Goal: Book appointment/travel/reservation

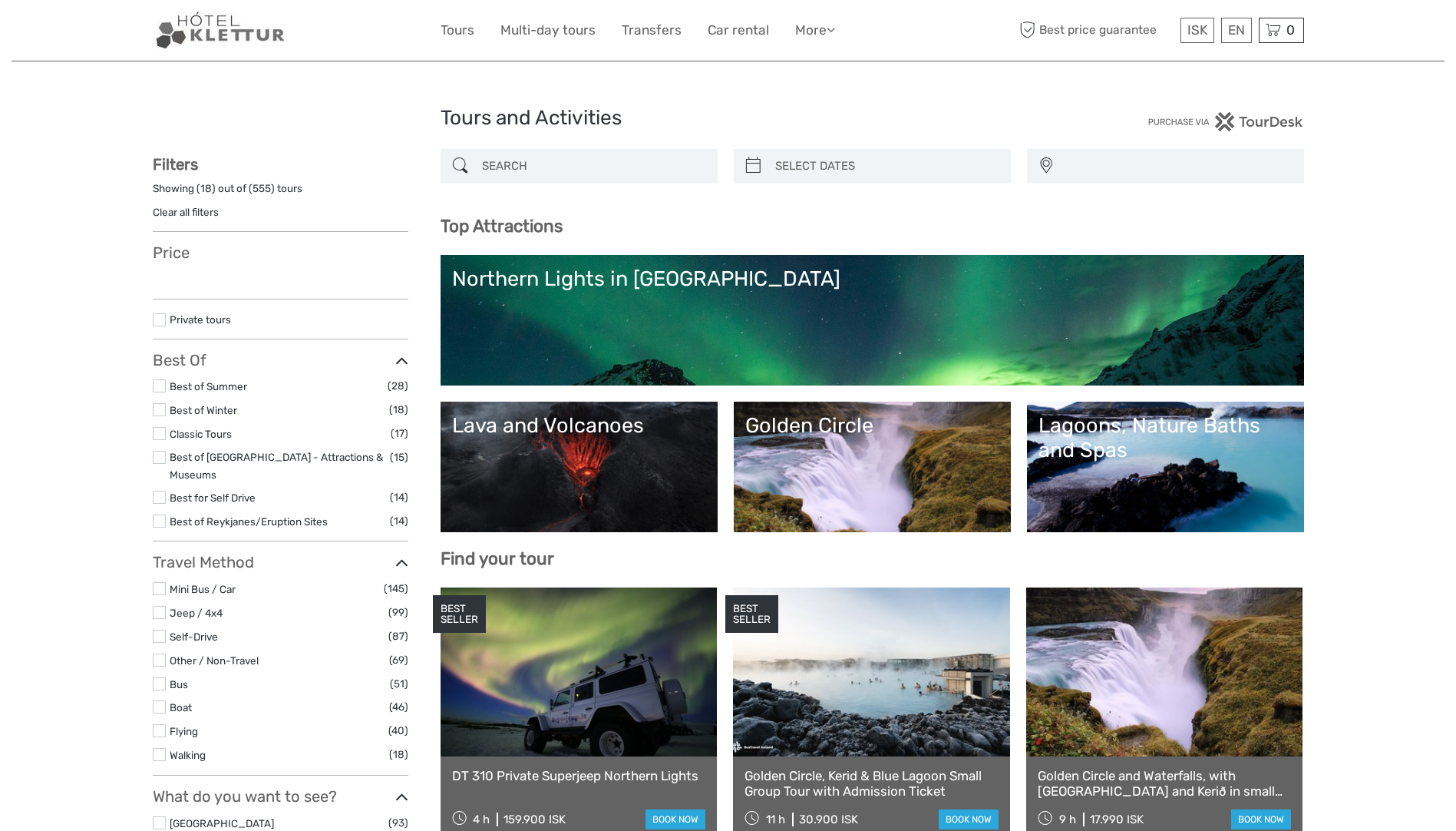
select select
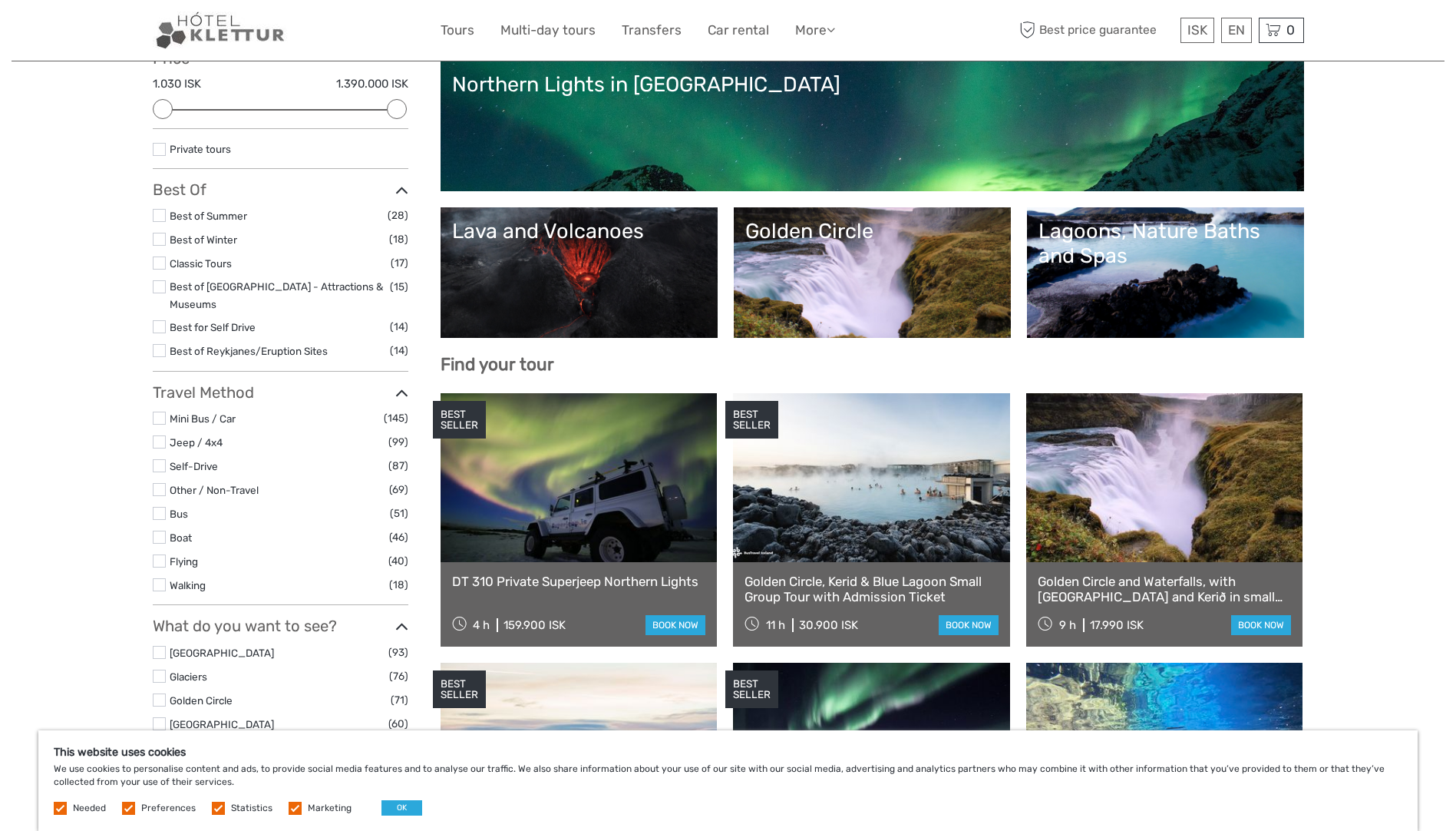
scroll to position [230, 0]
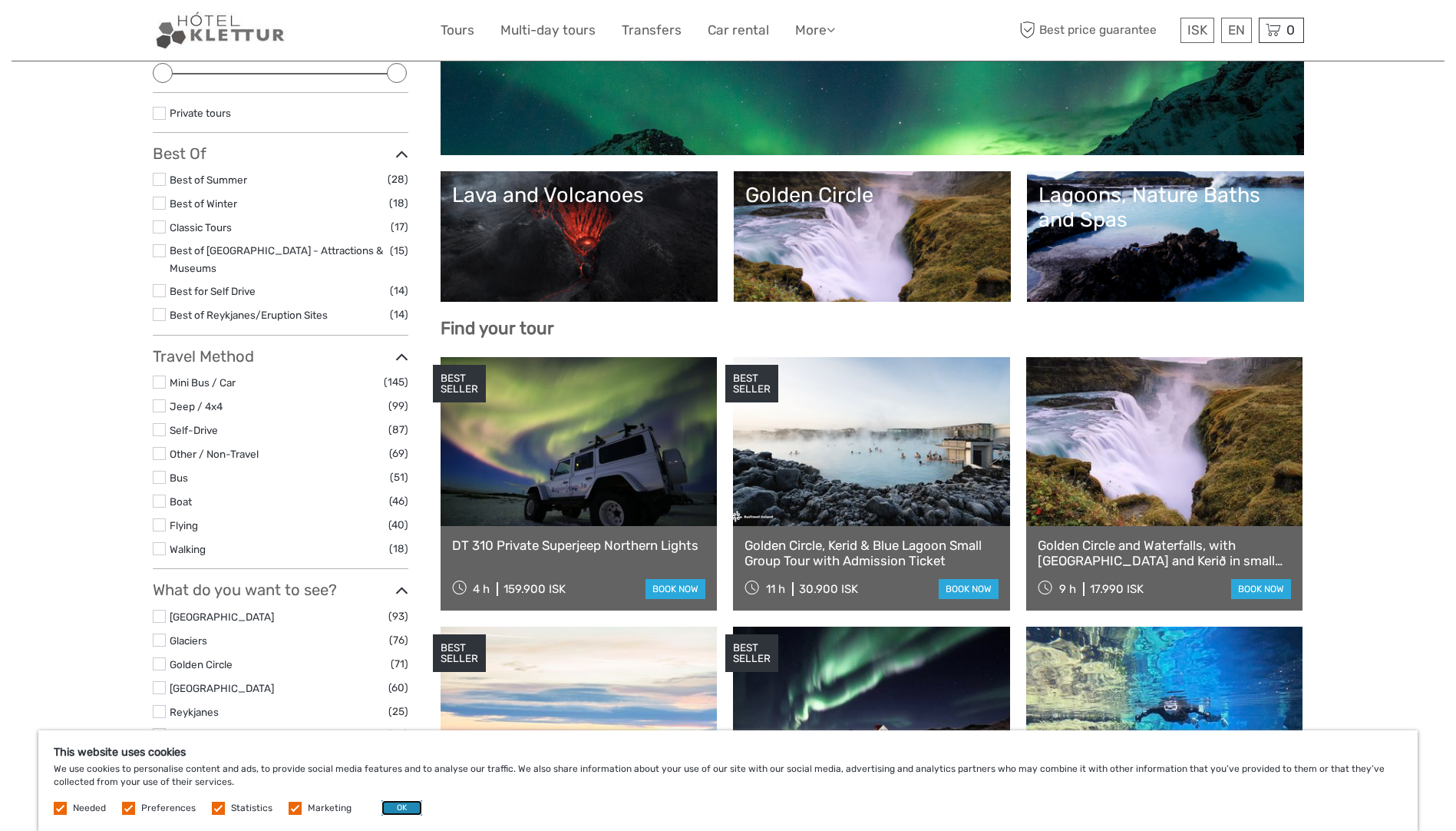
click at [395, 805] on button "OK" at bounding box center [401, 807] width 40 height 16
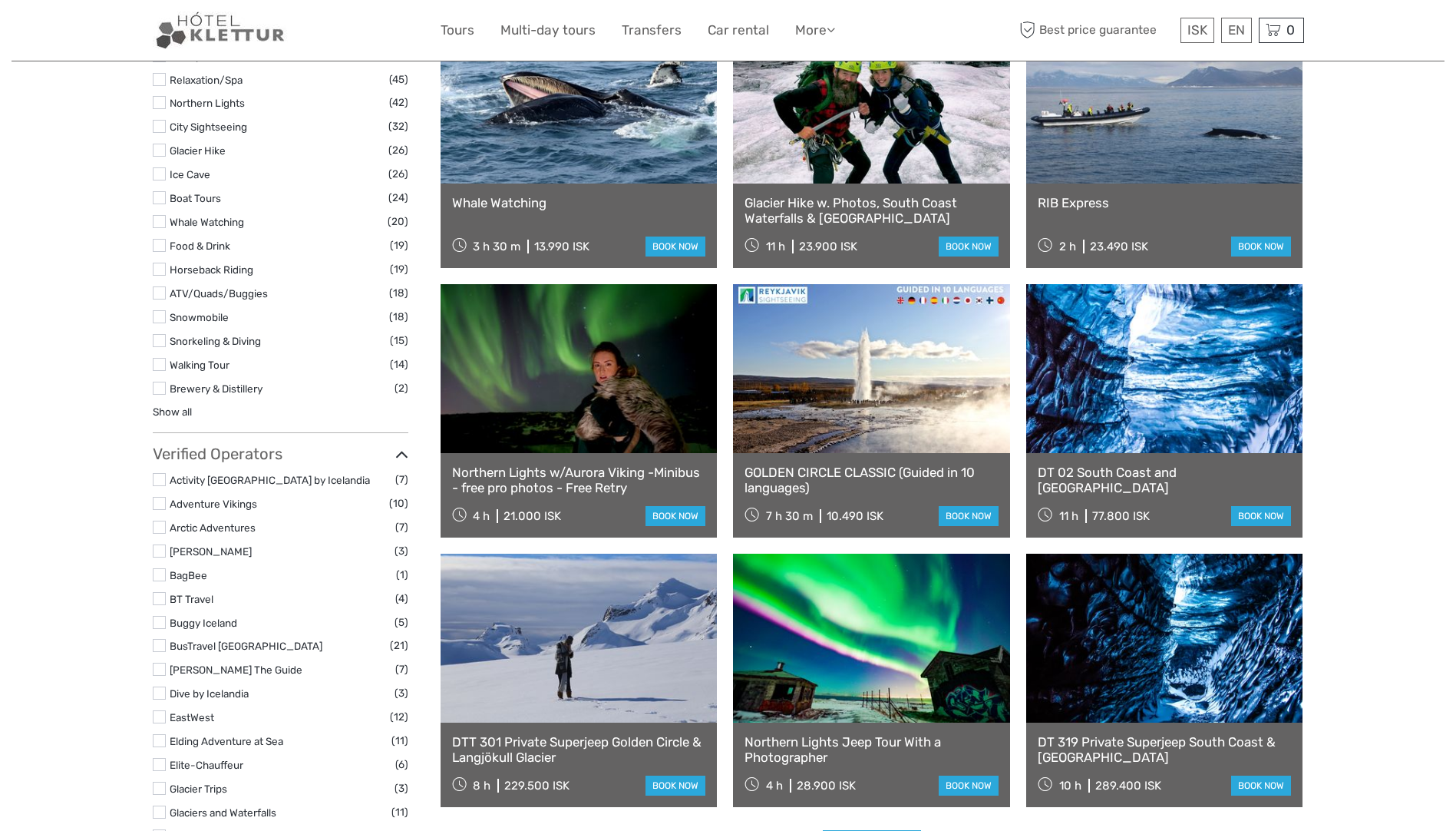
scroll to position [1382, 0]
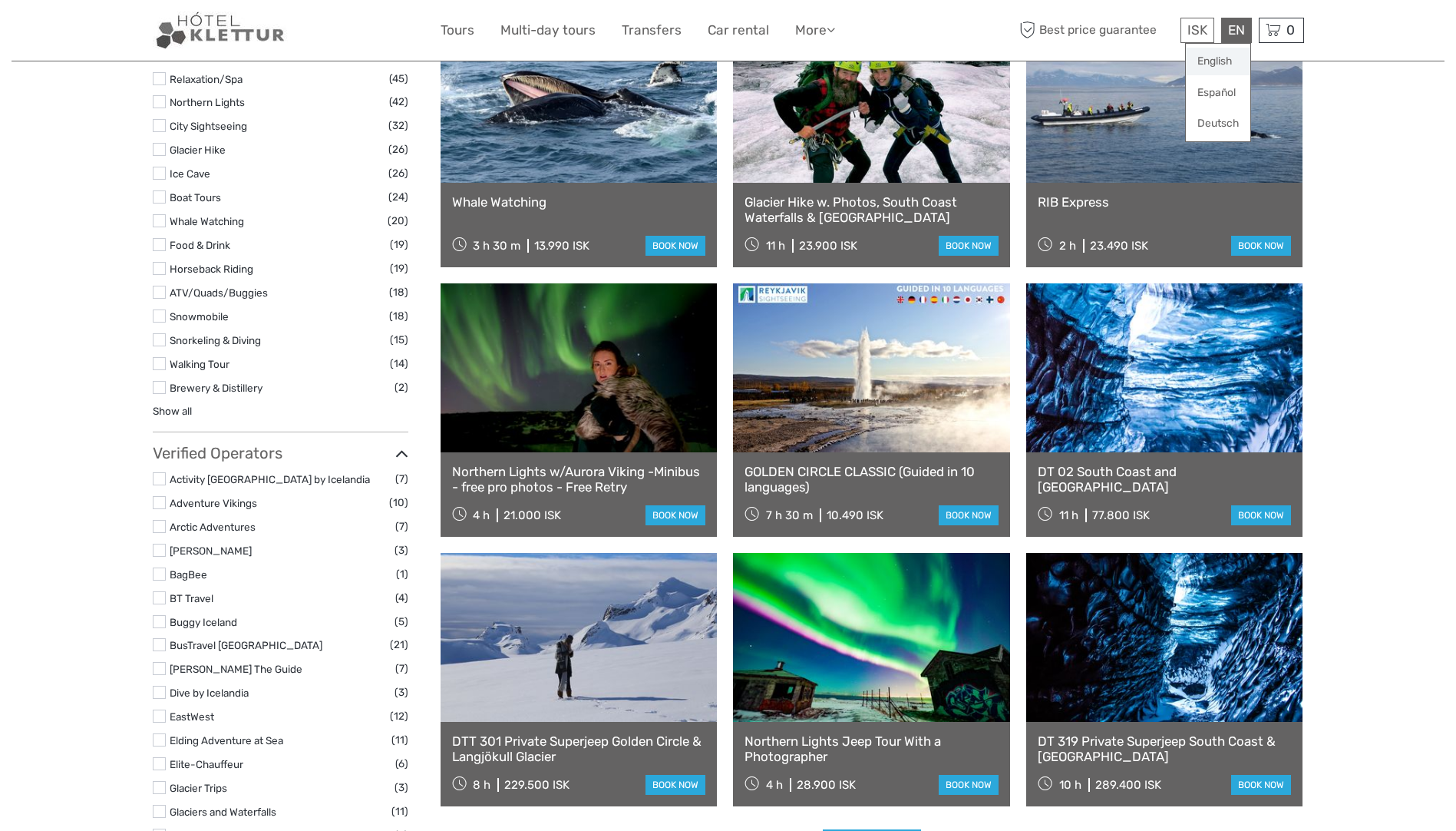
click at [1217, 62] on link "English" at bounding box center [1218, 61] width 64 height 27
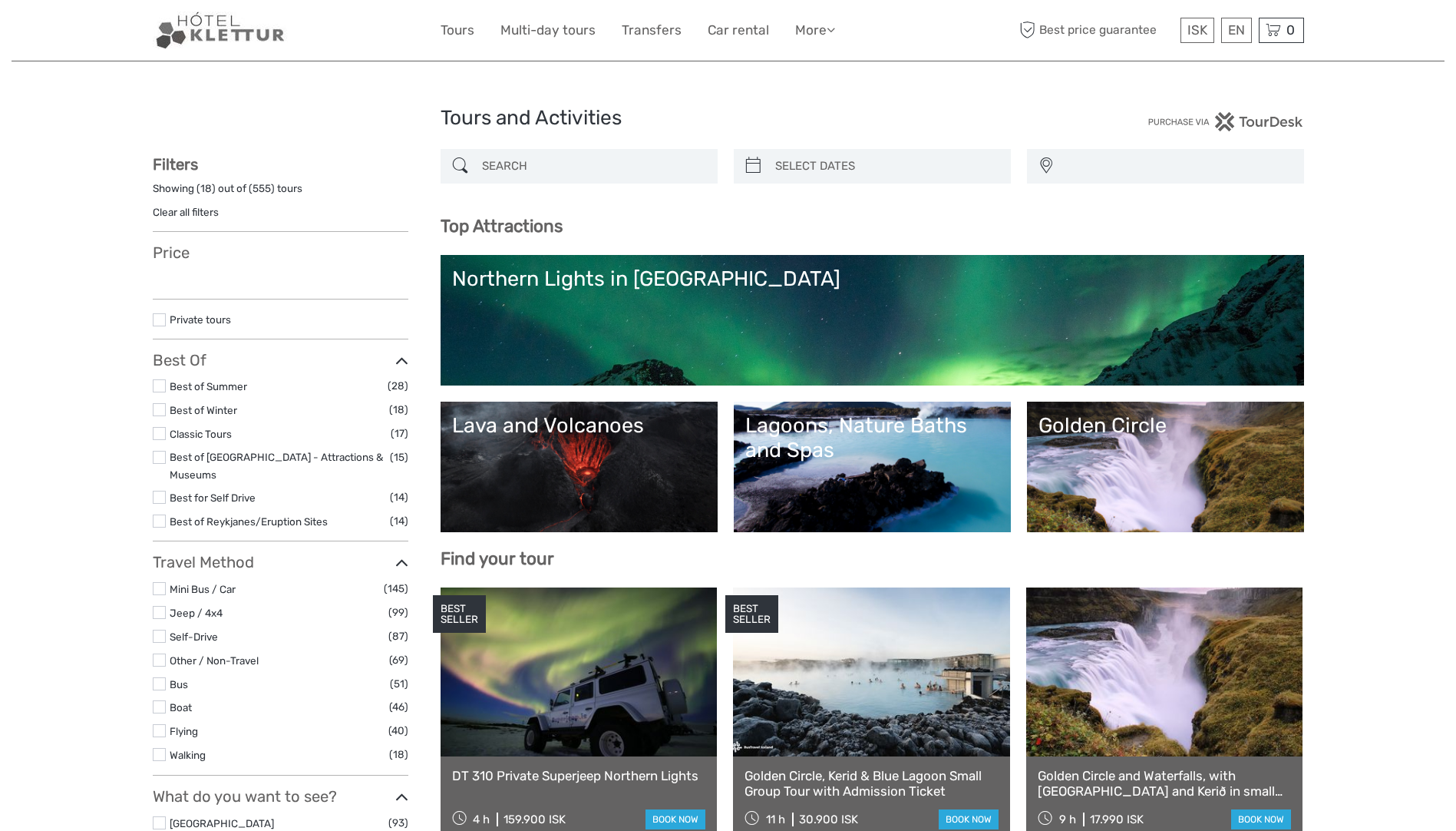
select select
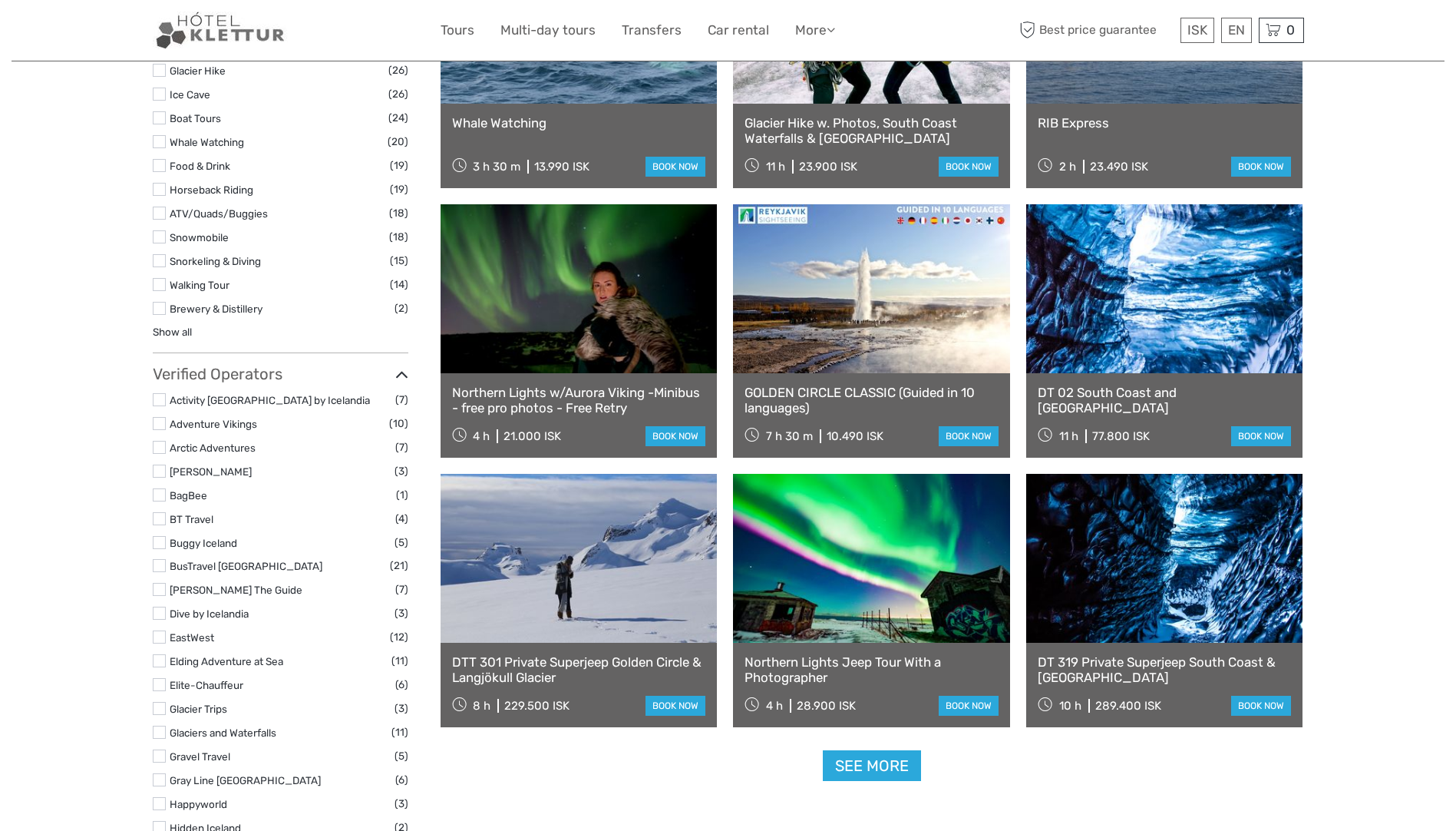
scroll to position [1536, 0]
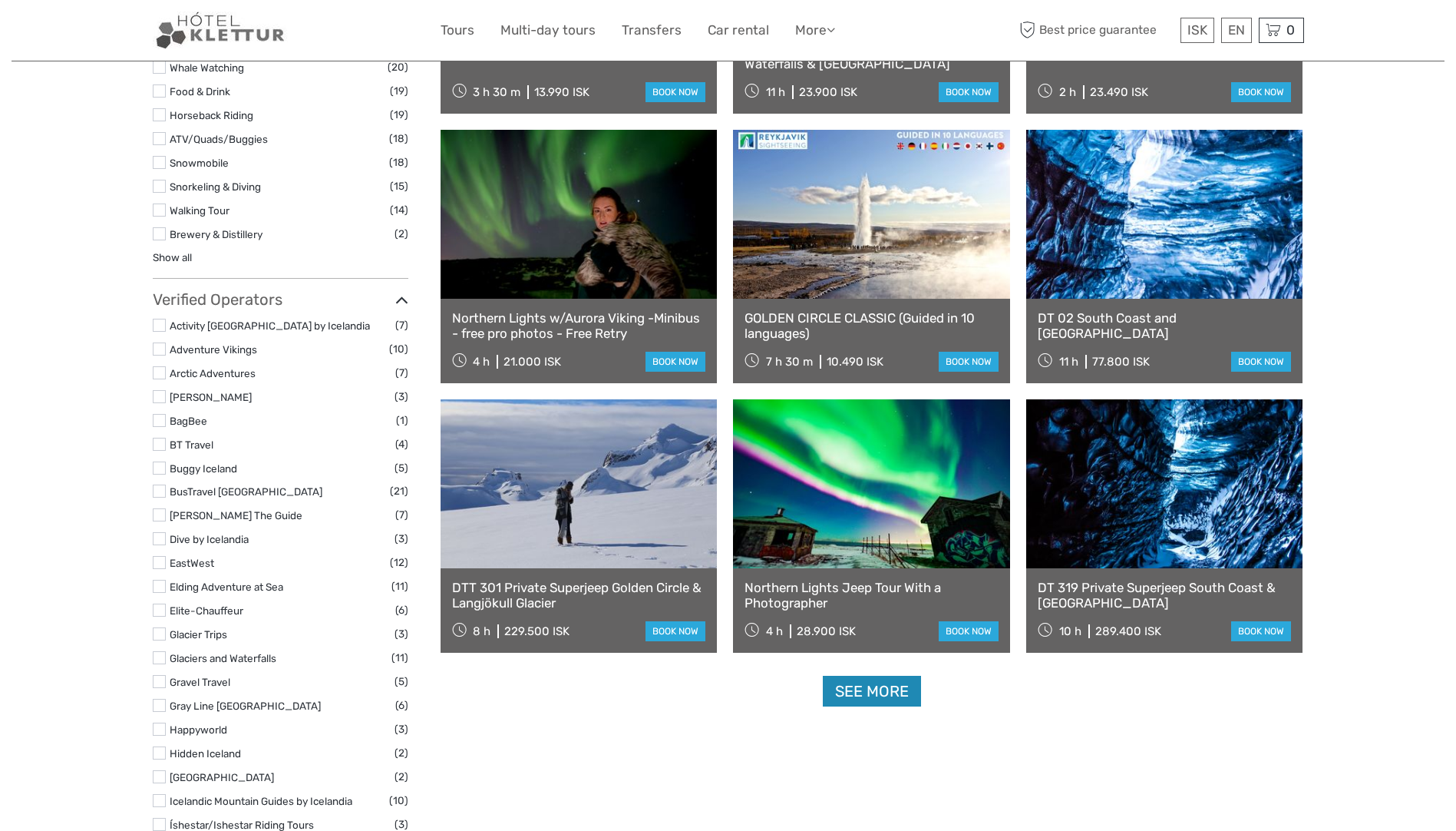
click at [868, 679] on link "See more" at bounding box center [871, 691] width 98 height 31
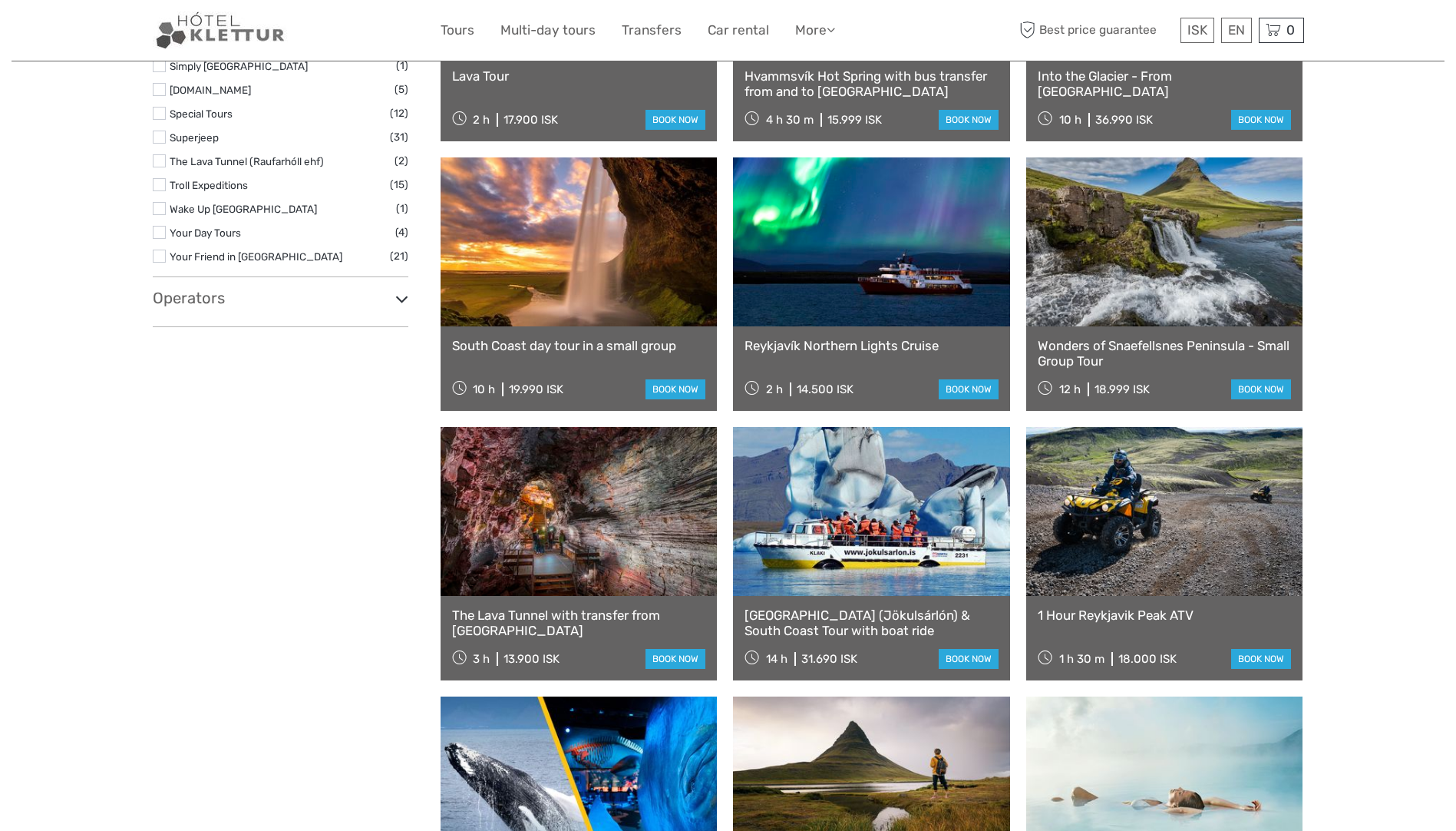
scroll to position [2764, 0]
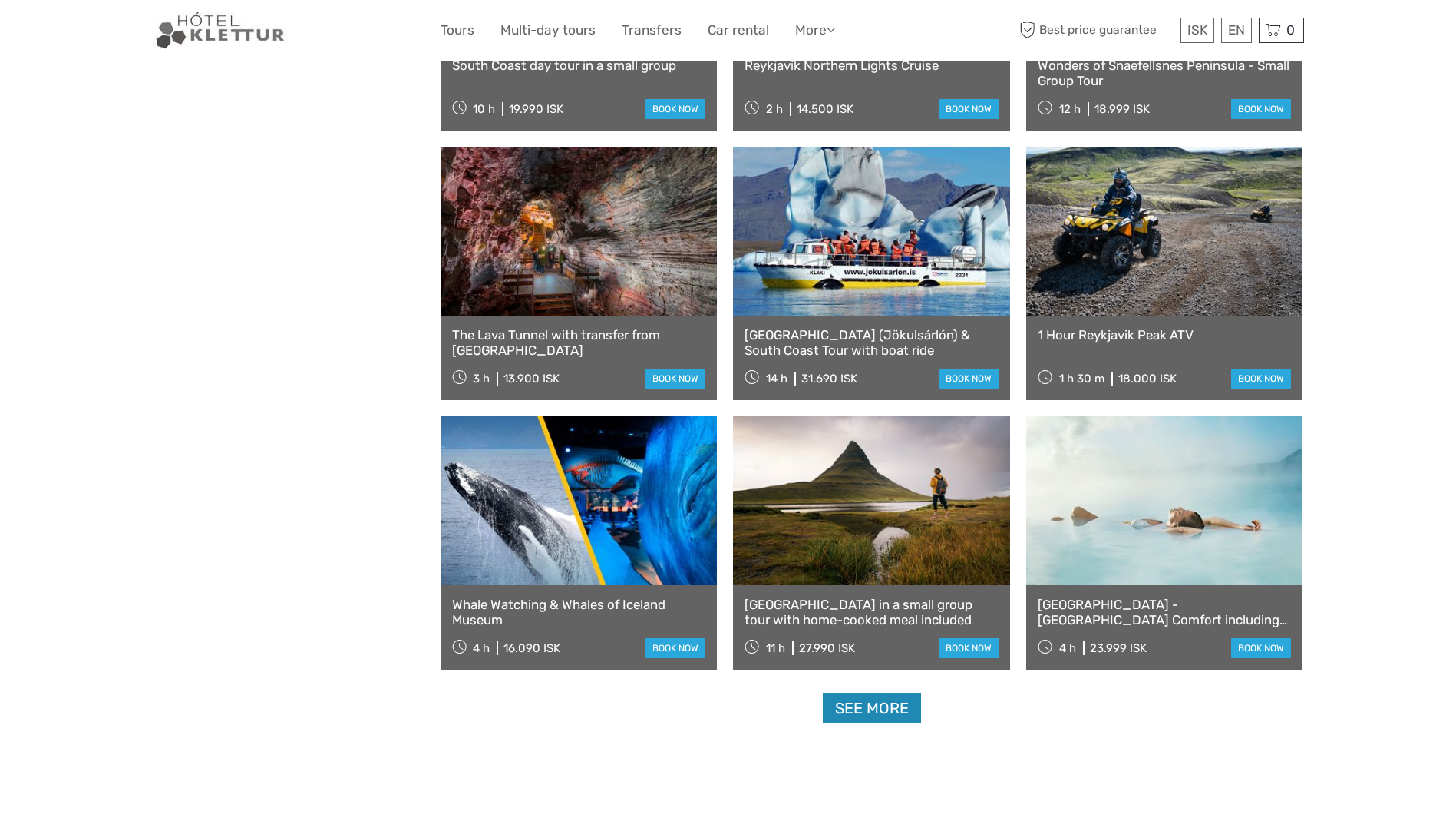
click at [871, 710] on link "See more" at bounding box center [871, 708] width 98 height 31
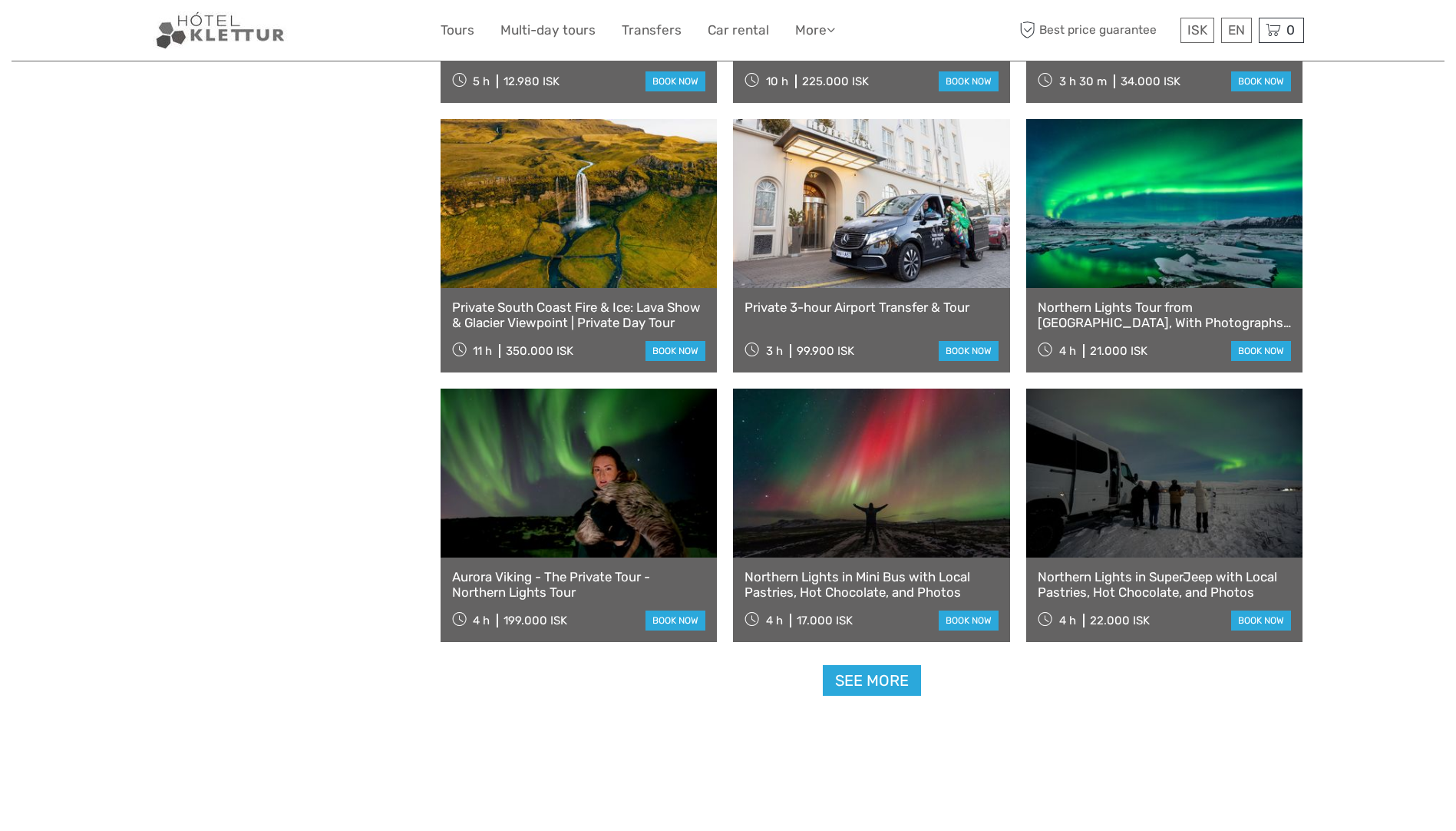
scroll to position [4452, 0]
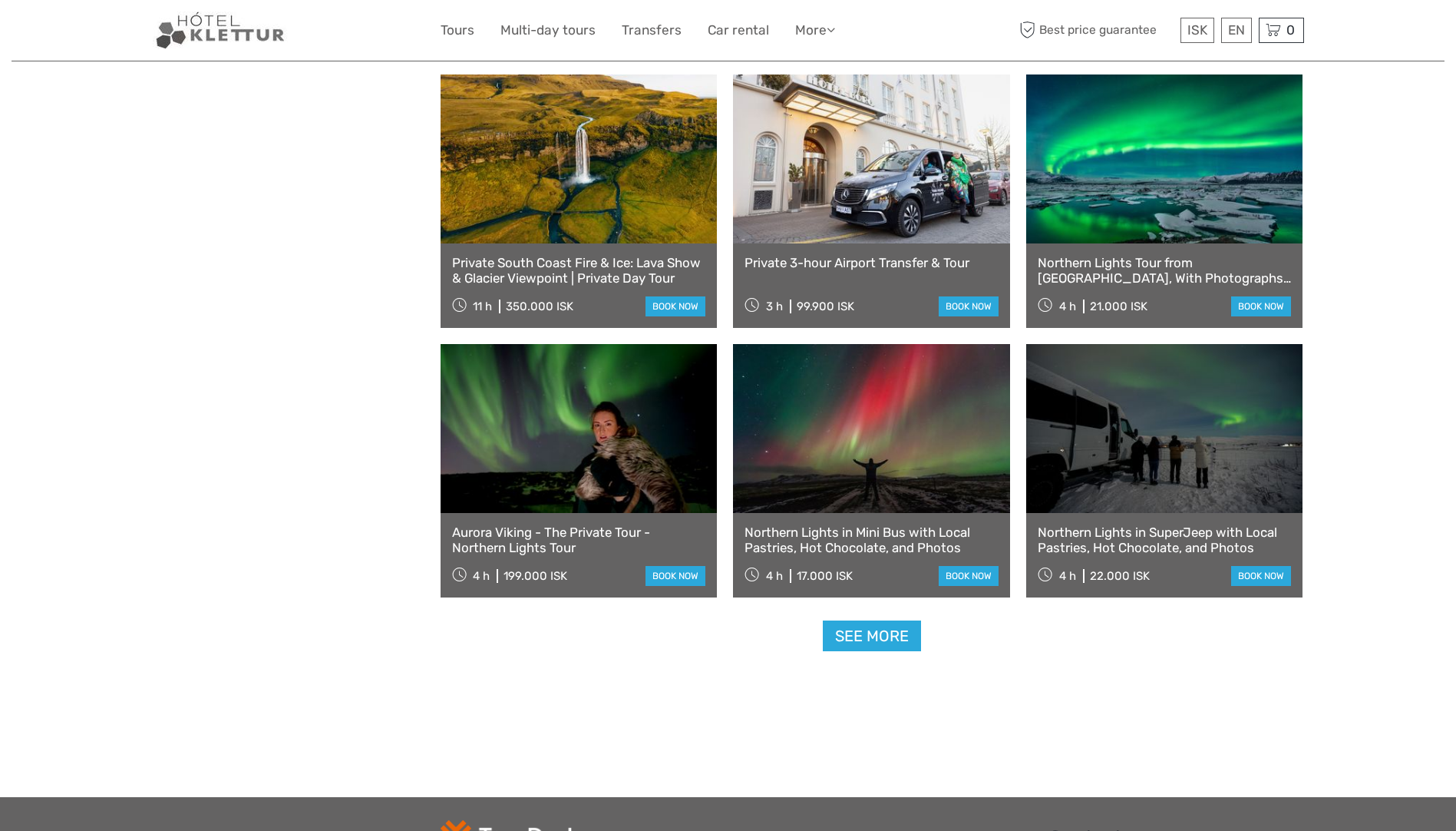
click at [897, 465] on link at bounding box center [872, 428] width 277 height 169
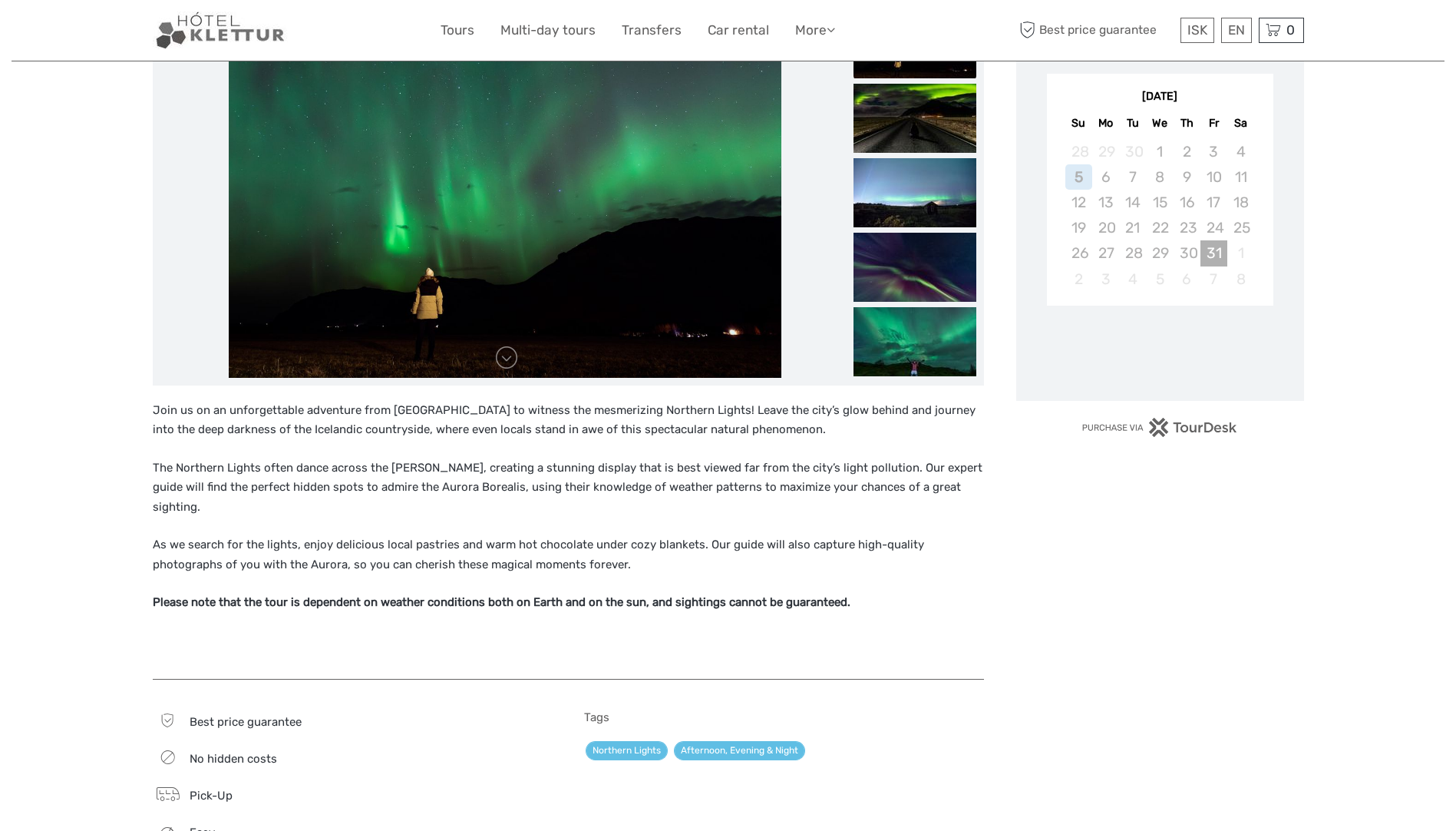
scroll to position [230, 0]
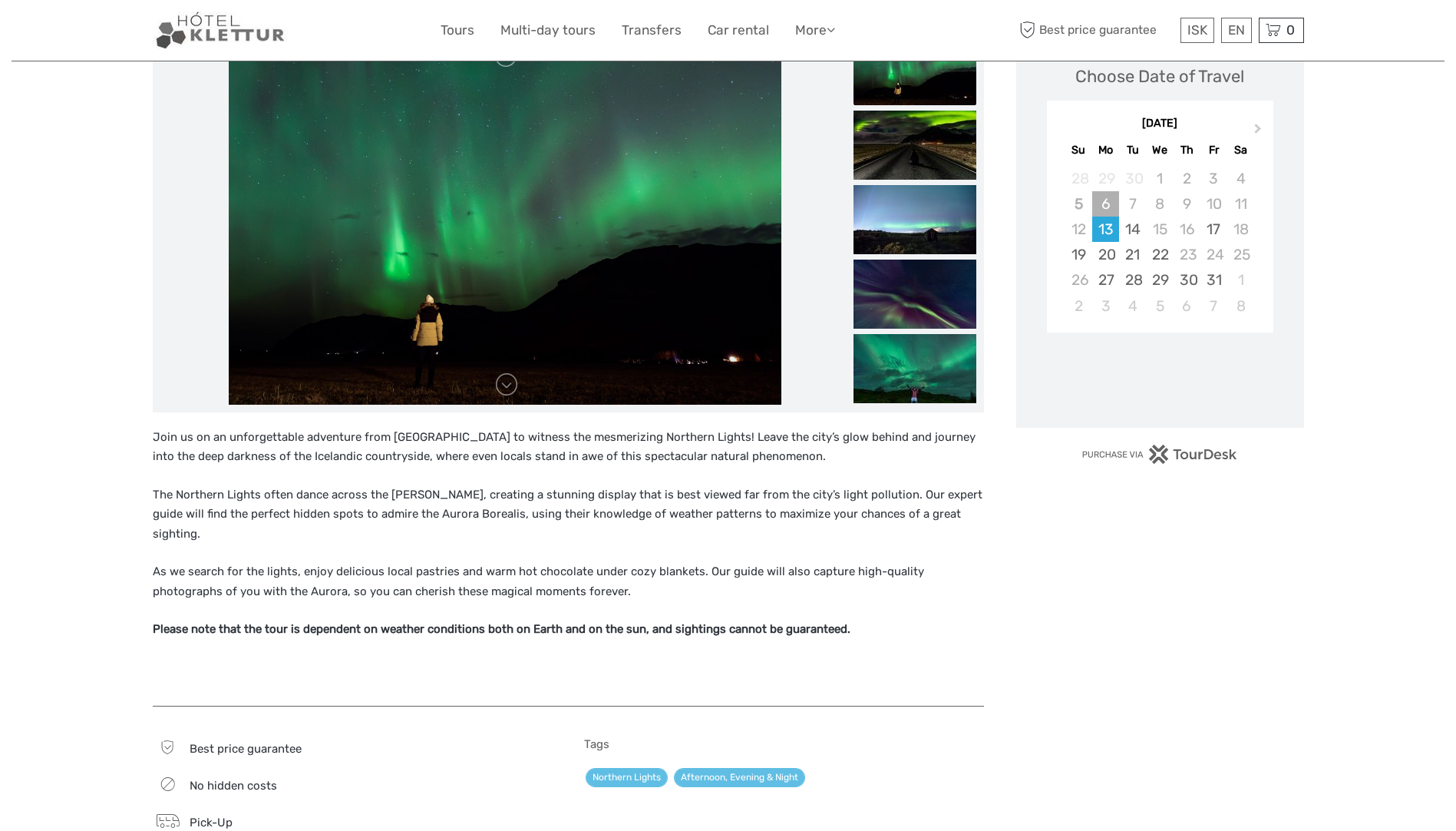
click at [1112, 202] on div "6" at bounding box center [1106, 203] width 27 height 26
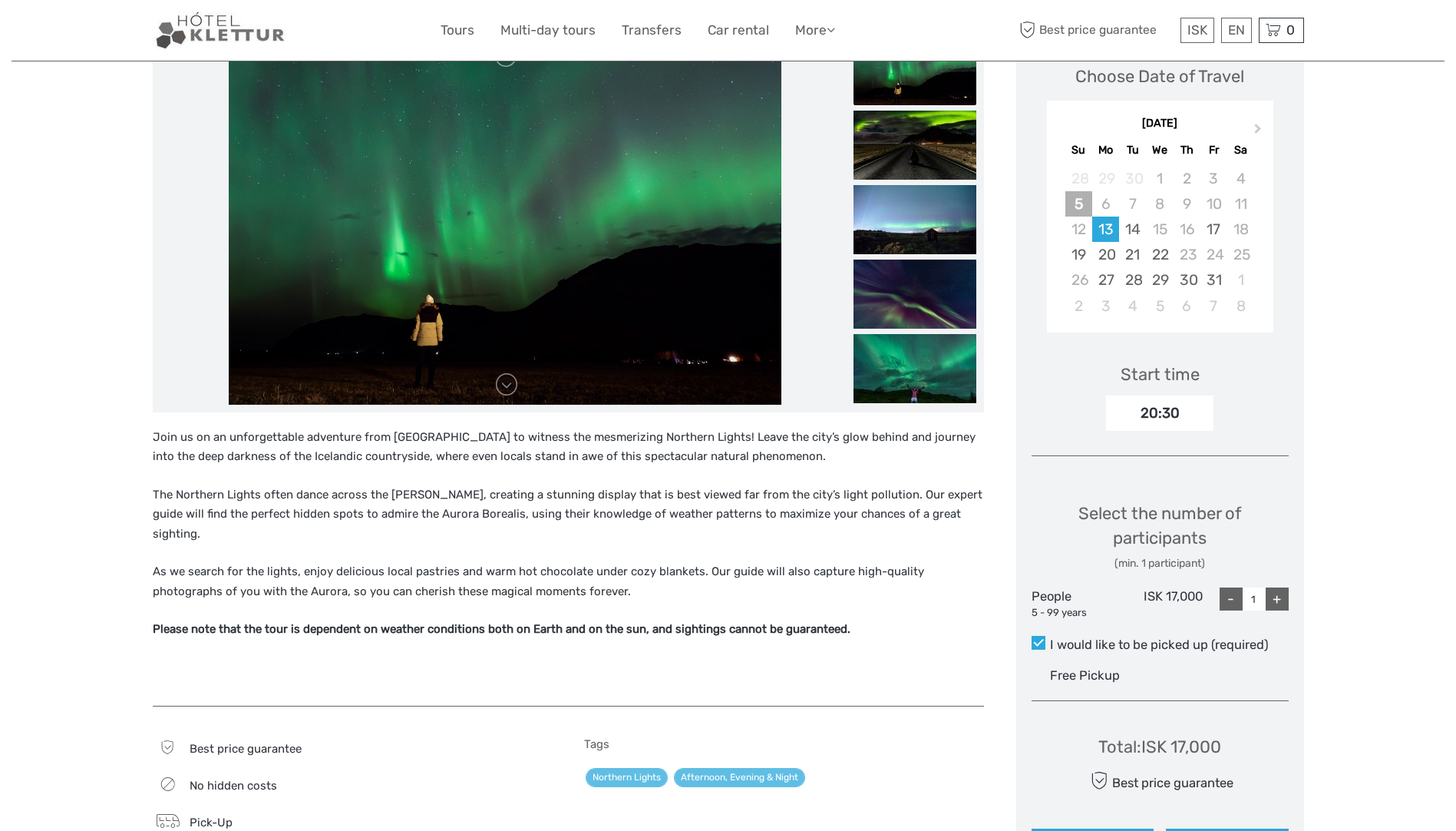
click at [1092, 200] on div "5" at bounding box center [1079, 203] width 27 height 26
click at [1101, 202] on div "6" at bounding box center [1106, 203] width 27 height 26
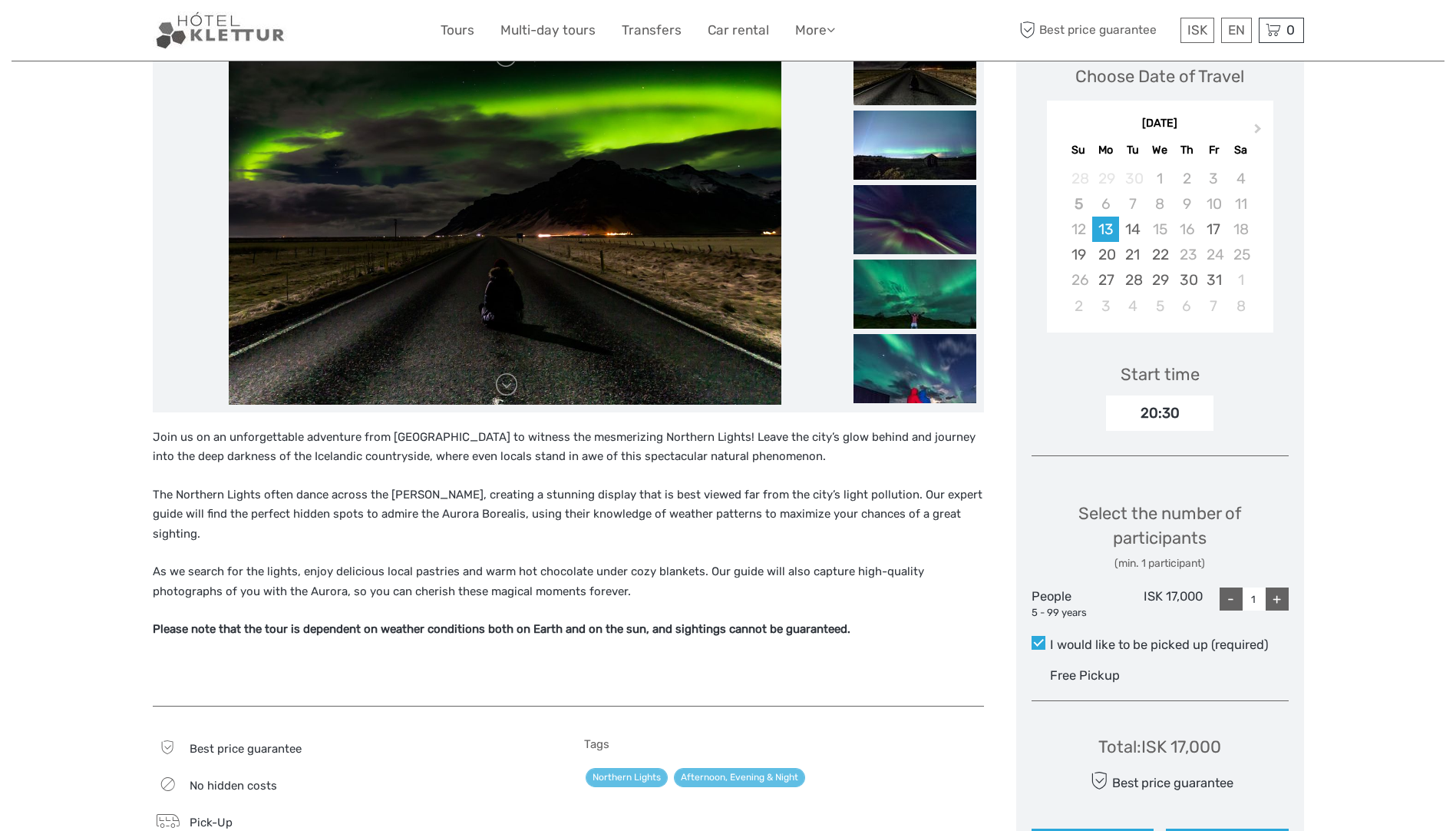
click at [1280, 601] on div "+" at bounding box center [1278, 599] width 23 height 23
type input "2"
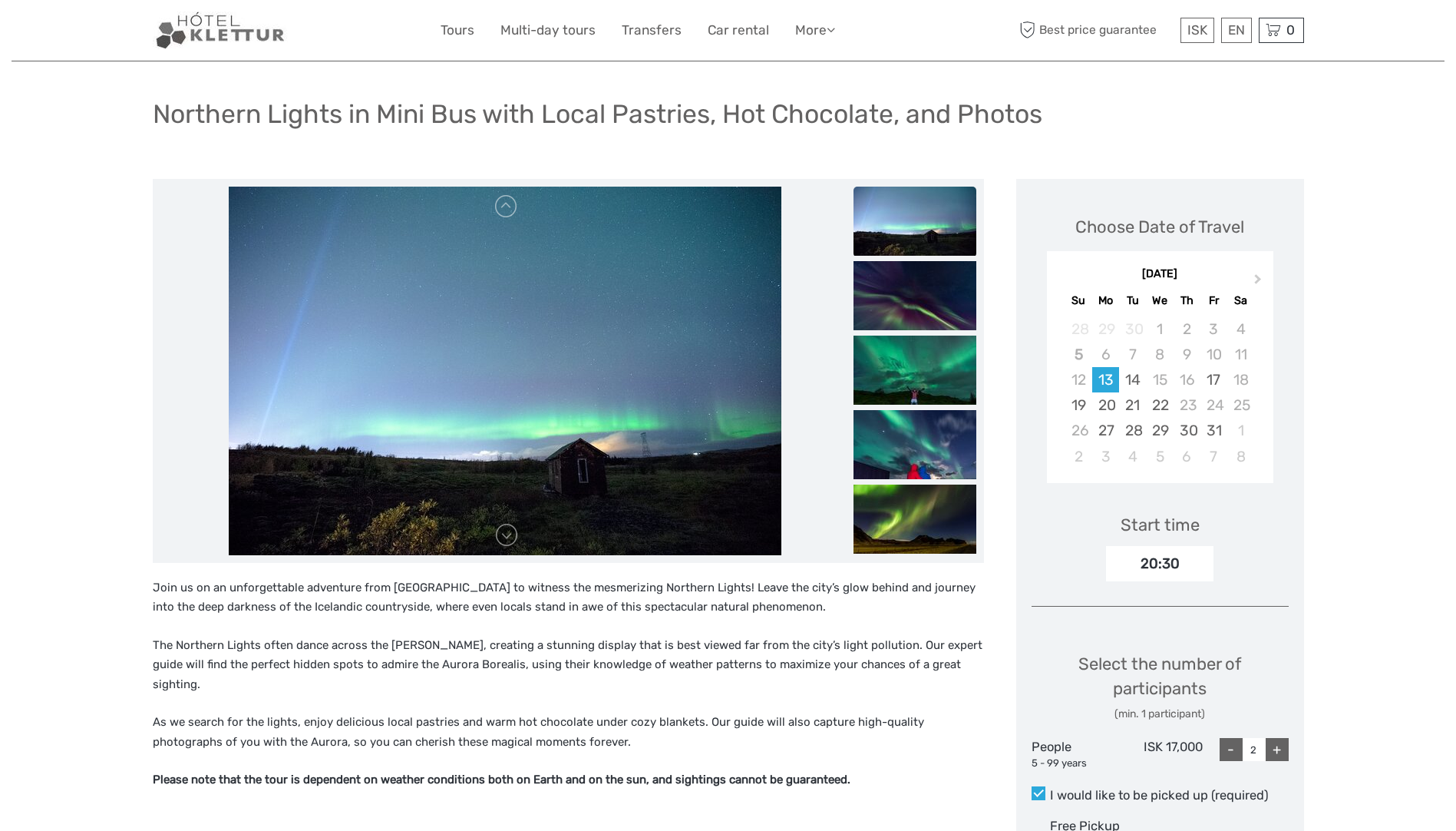
scroll to position [0, 0]
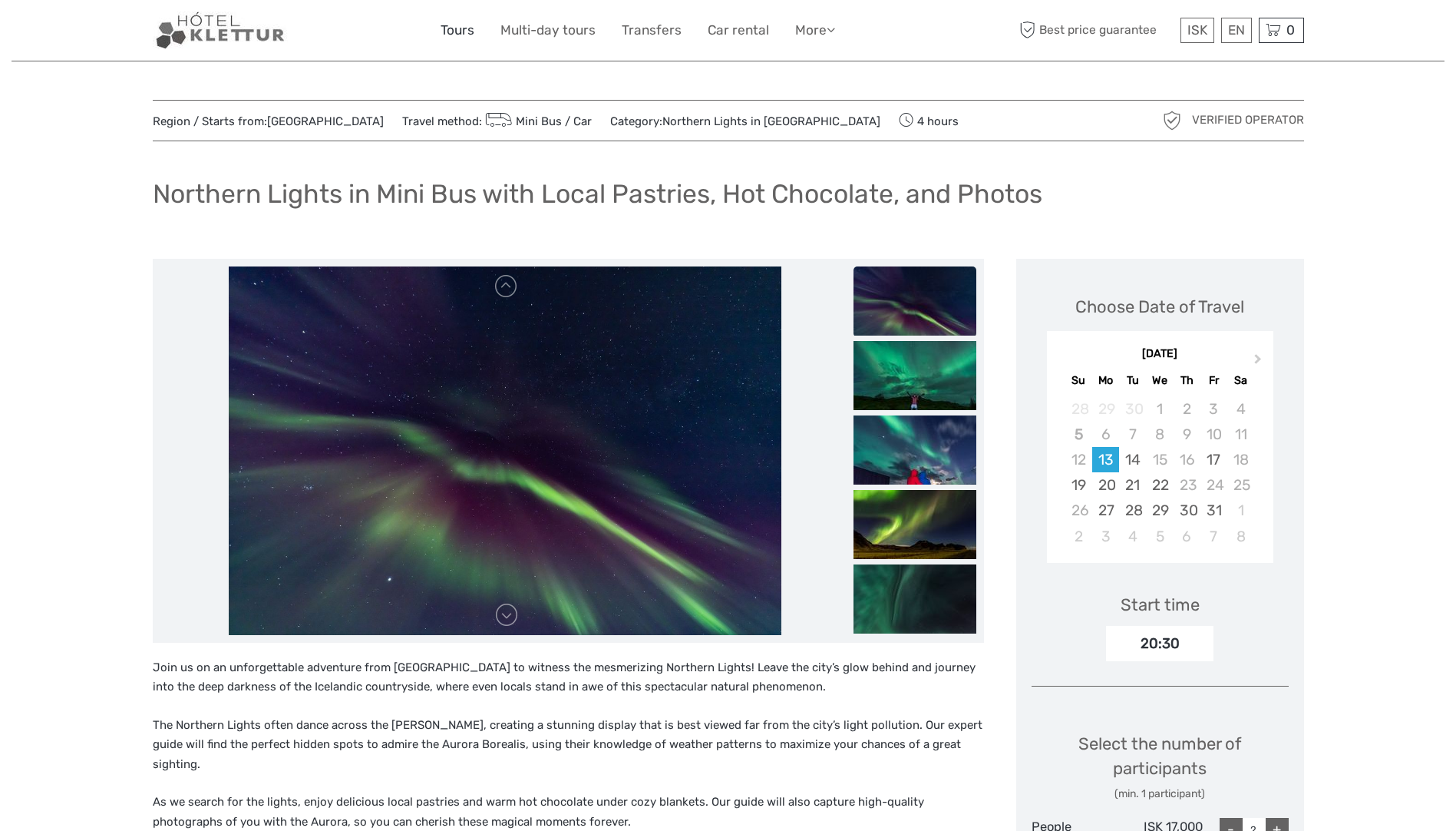
click at [458, 28] on link "Tours" at bounding box center [457, 30] width 34 height 22
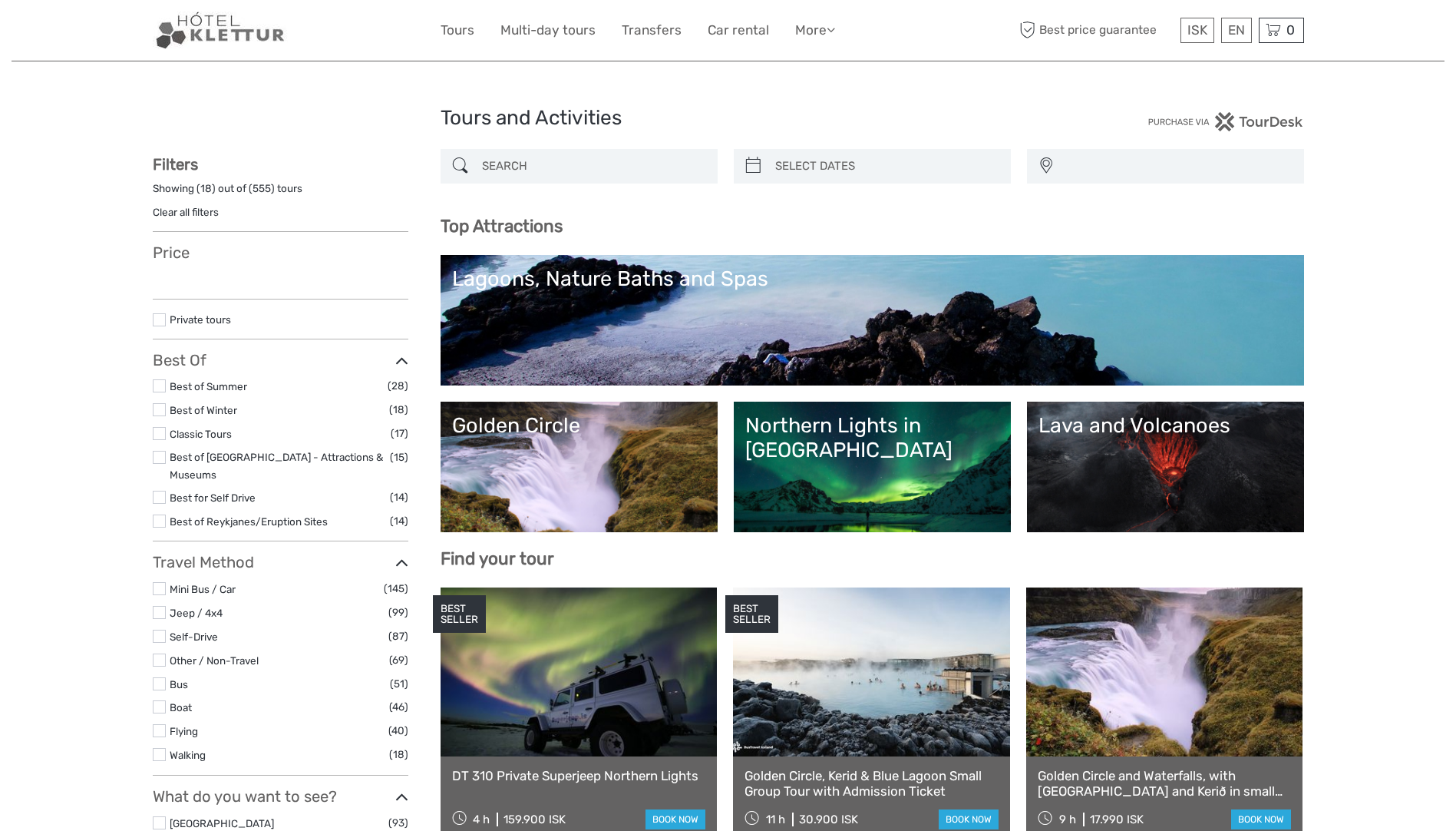
select select
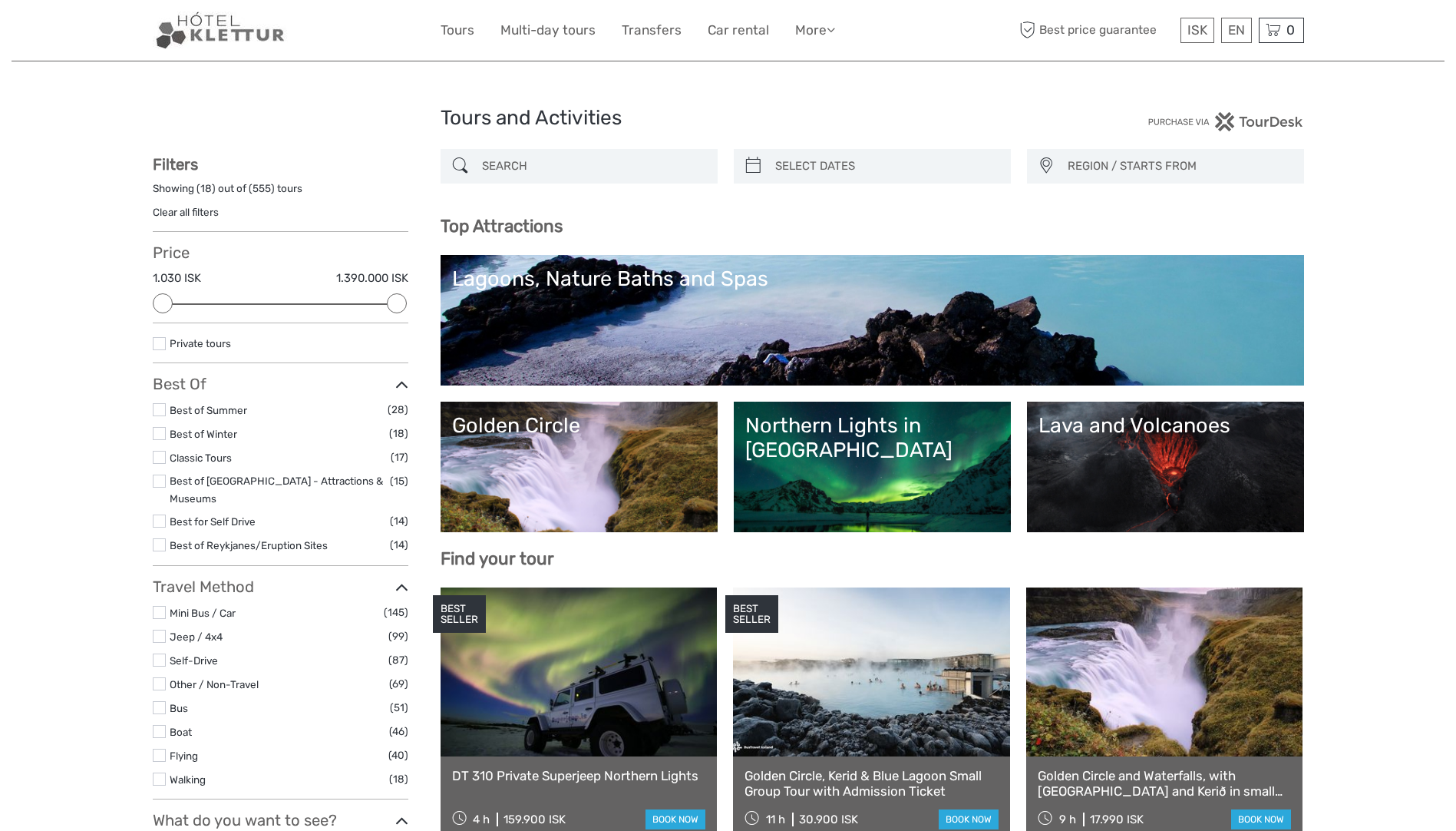
click at [538, 169] on input "search" at bounding box center [592, 166] width 234 height 27
click at [1130, 449] on link "Lava and Volcanoes" at bounding box center [1165, 467] width 254 height 107
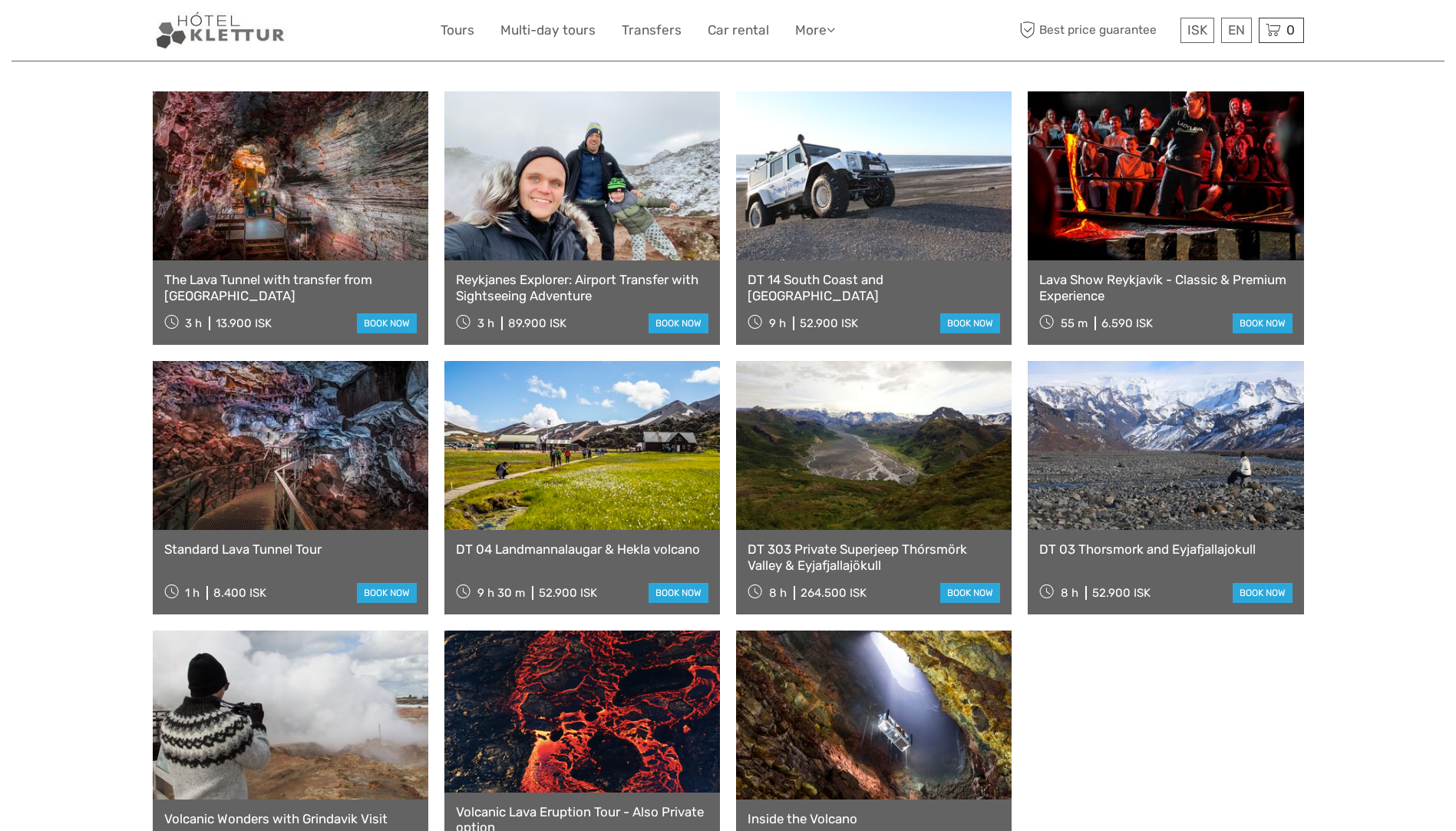
scroll to position [615, 0]
